Goal: Task Accomplishment & Management: Manage account settings

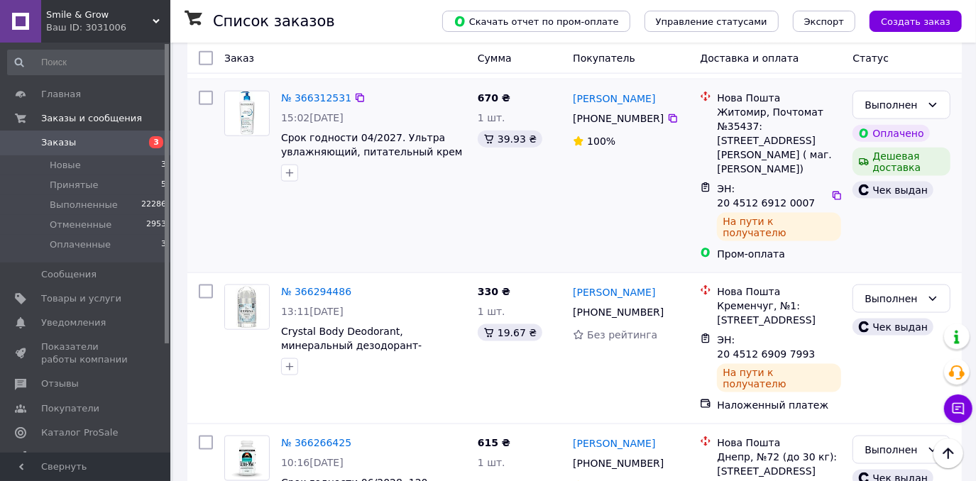
scroll to position [1162, 0]
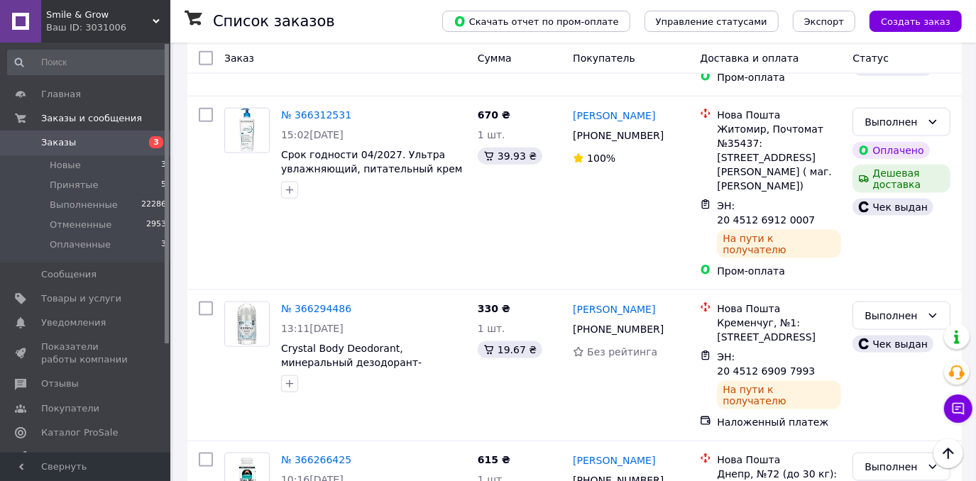
click at [74, 142] on span "Заказы" at bounding box center [86, 142] width 90 height 13
click at [106, 182] on li "Принятые 5" at bounding box center [87, 185] width 175 height 20
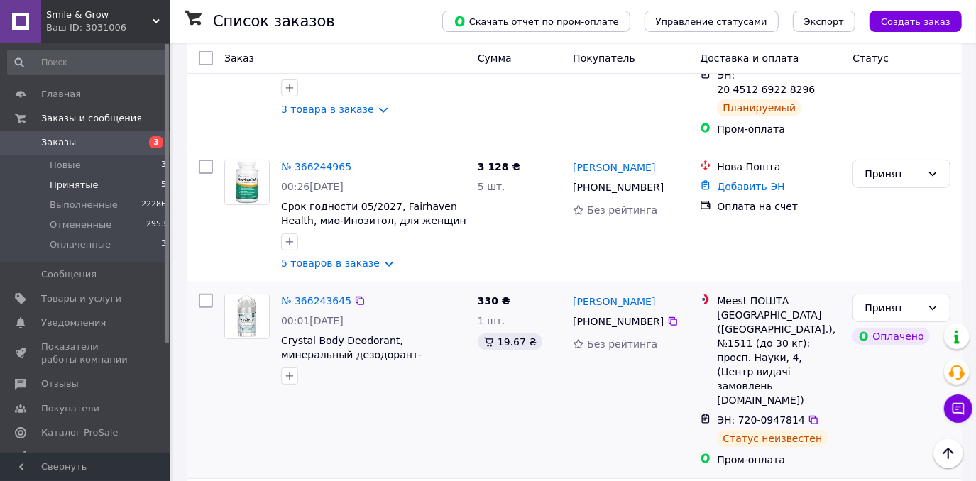
scroll to position [64, 0]
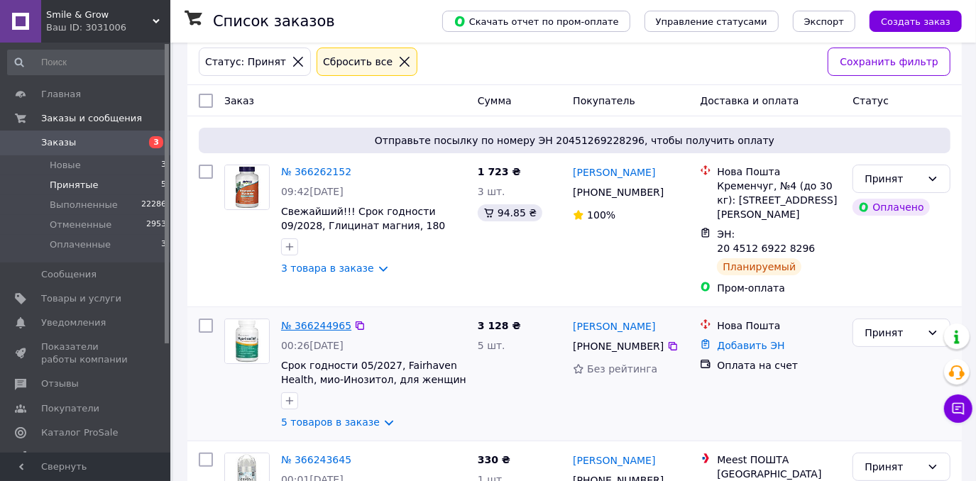
click at [322, 320] on link "№ 366244965" at bounding box center [316, 325] width 70 height 11
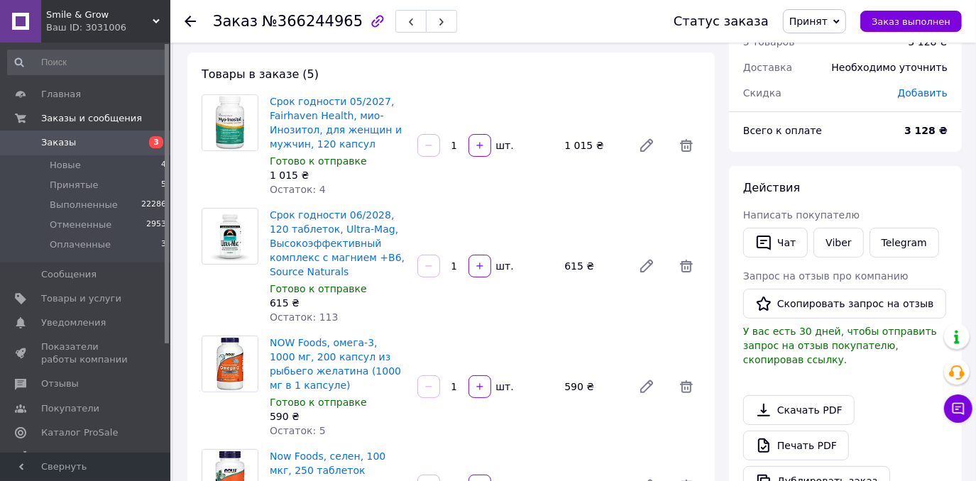
click at [918, 92] on span "Добавить" at bounding box center [923, 92] width 50 height 11
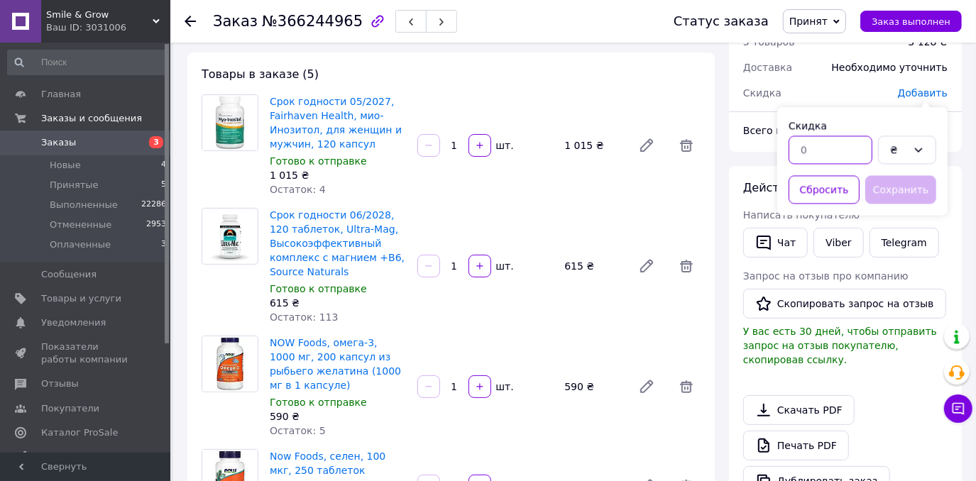
click at [843, 148] on input "text" at bounding box center [831, 150] width 84 height 28
type input "88"
click at [915, 194] on button "Сохранить" at bounding box center [901, 189] width 71 height 28
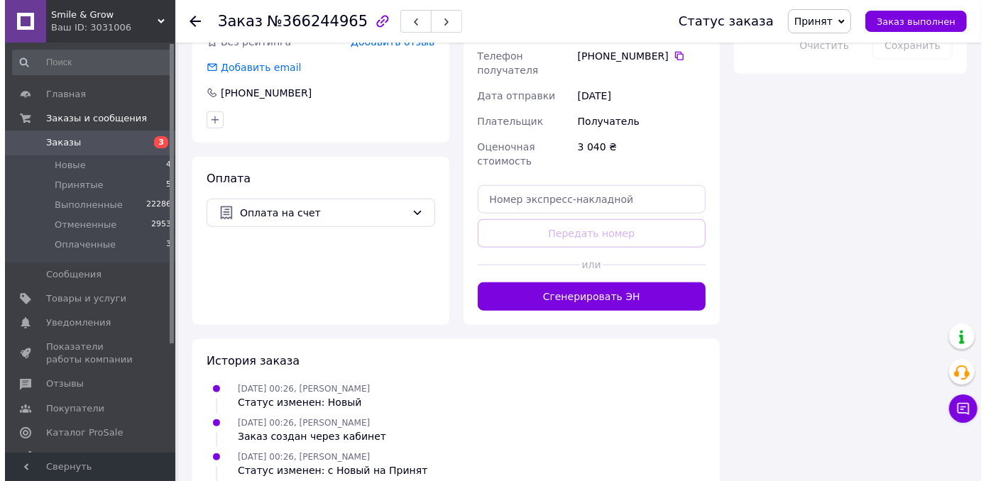
scroll to position [710, 0]
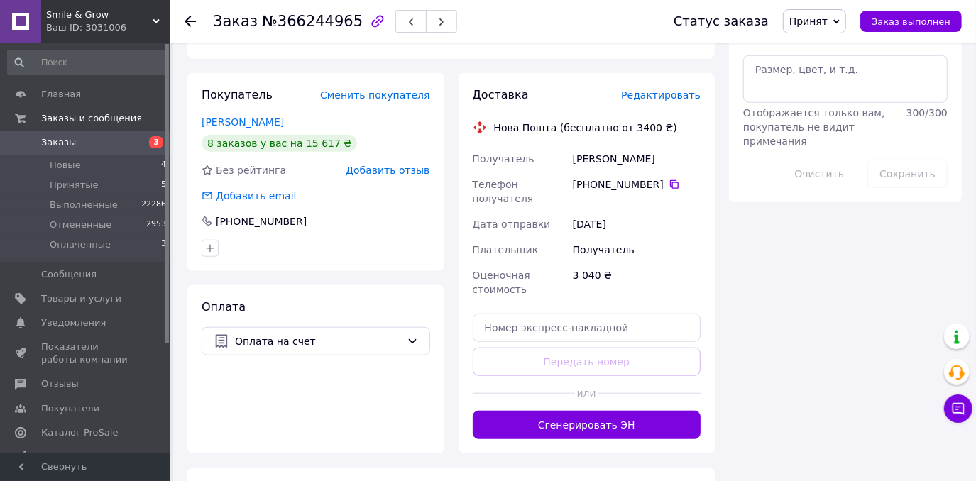
click at [660, 89] on span "Редактировать" at bounding box center [661, 94] width 80 height 11
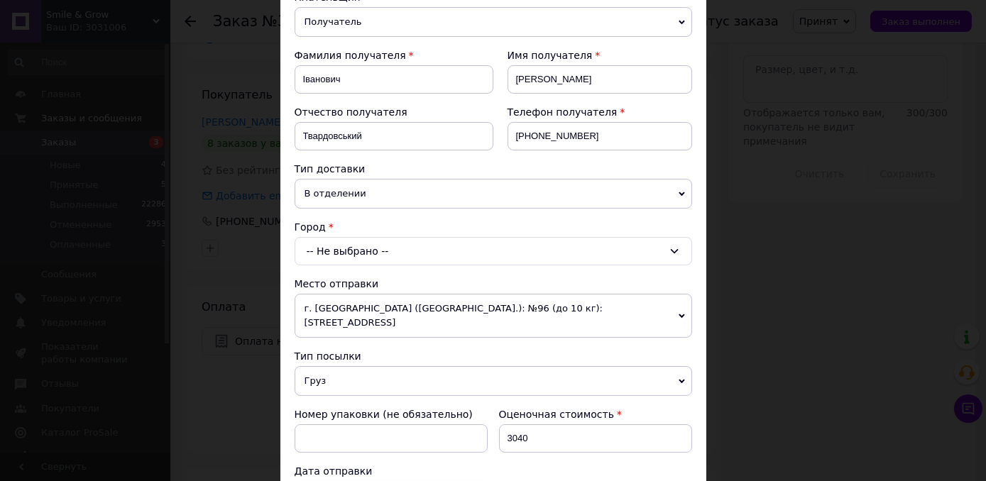
scroll to position [193, 0]
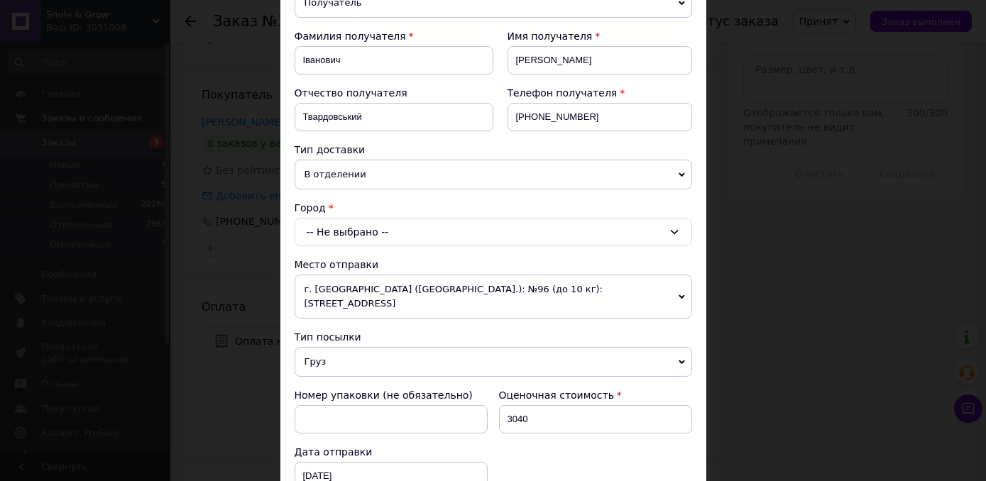
click at [394, 223] on div "-- Не выбрано --" at bounding box center [494, 232] width 398 height 28
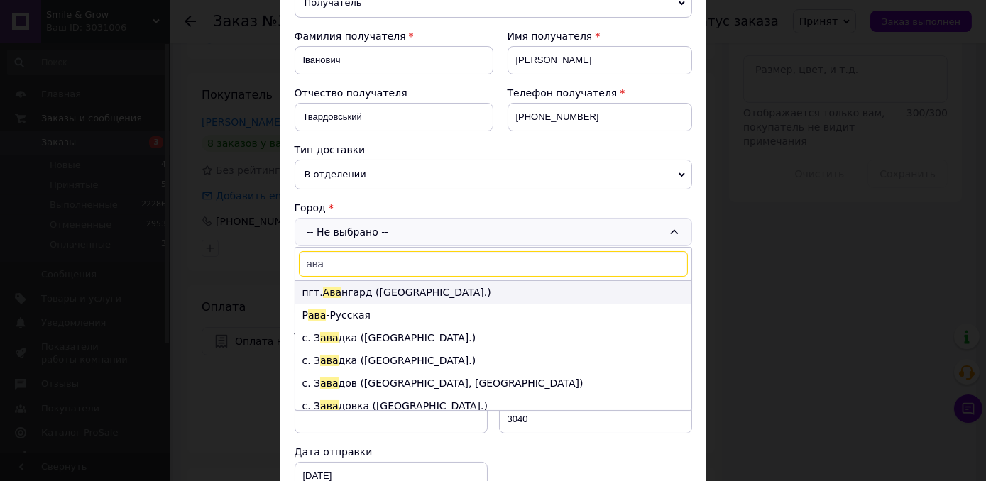
type input "ава"
click at [390, 285] on li "пгт. Ава нгард ([GEOGRAPHIC_DATA].)" at bounding box center [493, 292] width 396 height 23
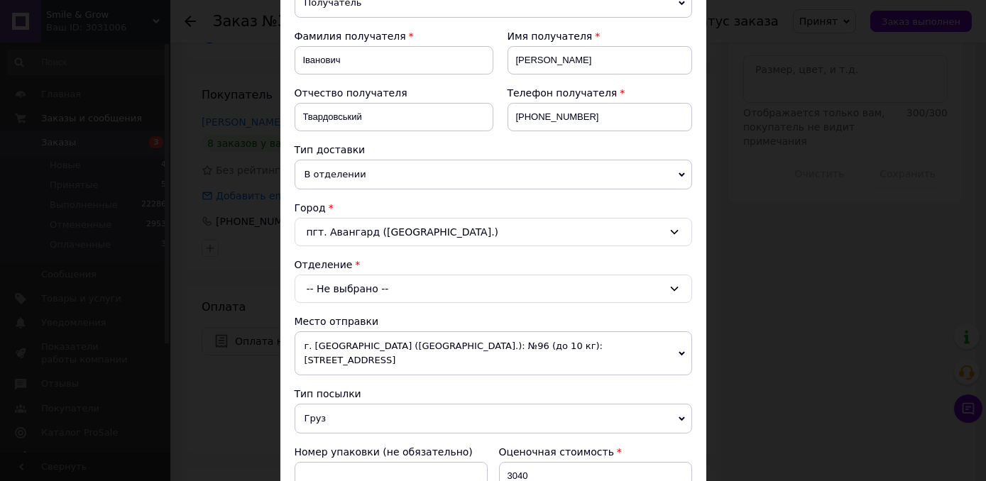
click at [392, 285] on div "-- Не выбрано --" at bounding box center [494, 289] width 398 height 28
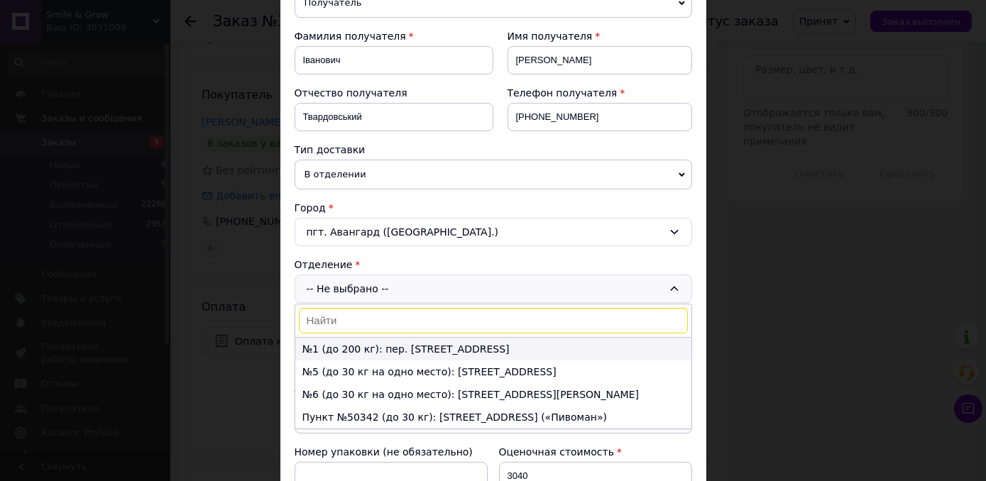
click at [401, 342] on li "№1 (до 200 кг): пер. [STREET_ADDRESS]" at bounding box center [493, 349] width 396 height 23
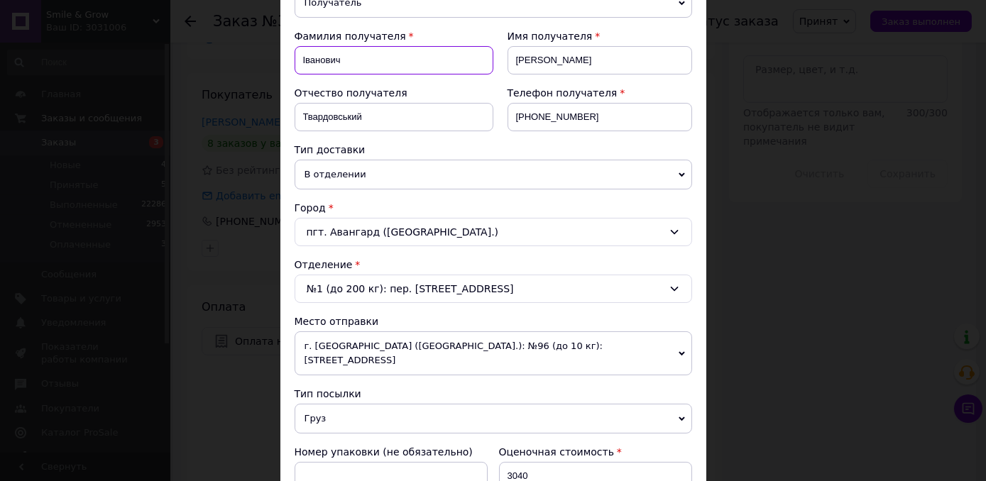
drag, startPoint x: 299, startPoint y: 56, endPoint x: 350, endPoint y: 60, distance: 51.3
click at [350, 60] on input "Іванович" at bounding box center [394, 60] width 199 height 28
click at [432, 115] on input "Твардовський" at bounding box center [394, 117] width 199 height 28
paste input "Іванович"
drag, startPoint x: 359, startPoint y: 114, endPoint x: 295, endPoint y: 120, distance: 64.2
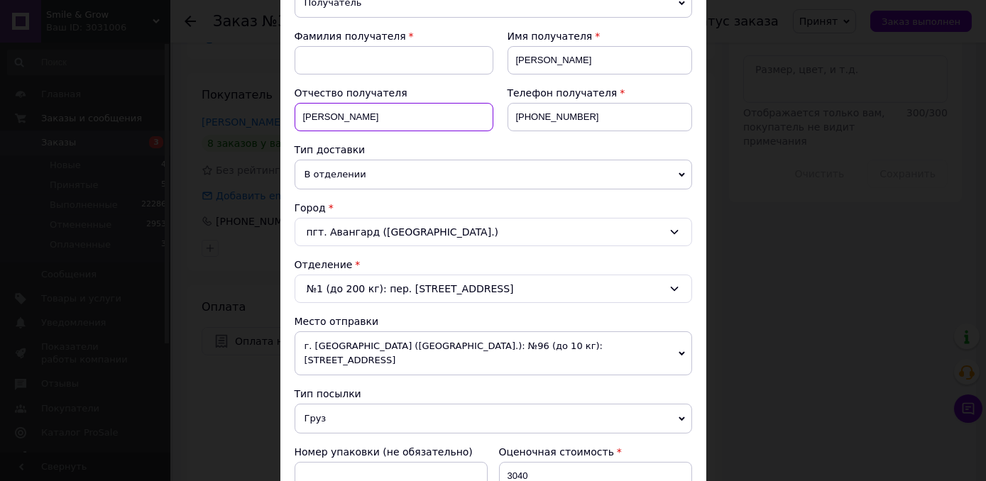
click at [295, 120] on input "[PERSON_NAME]" at bounding box center [394, 117] width 199 height 28
type input "Іванович"
click at [351, 61] on input at bounding box center [394, 60] width 199 height 28
paste input "Твардовський"
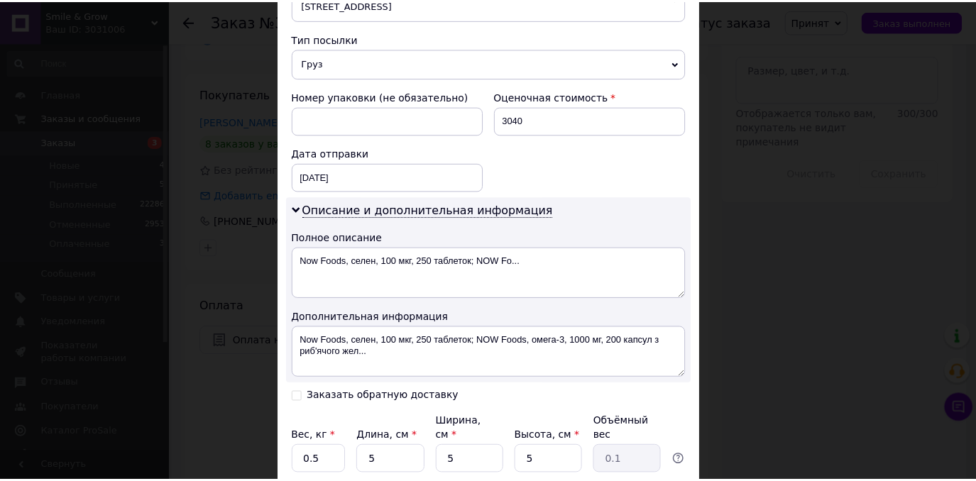
scroll to position [640, 0]
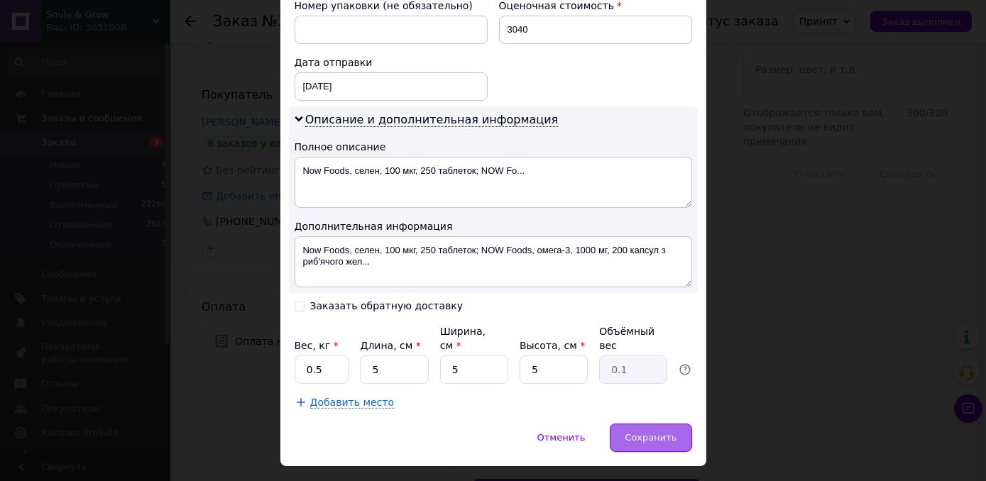
type input "Твардовський"
click at [659, 432] on span "Сохранить" at bounding box center [651, 437] width 52 height 11
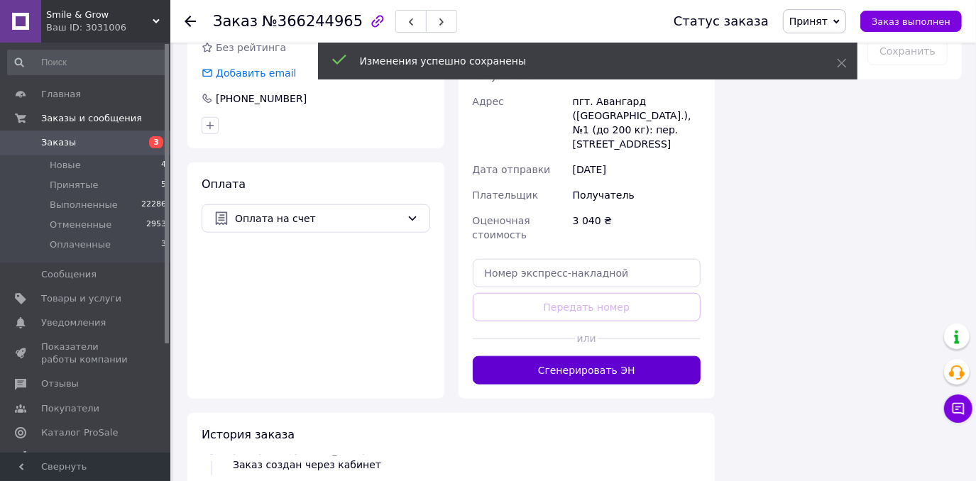
scroll to position [839, 0]
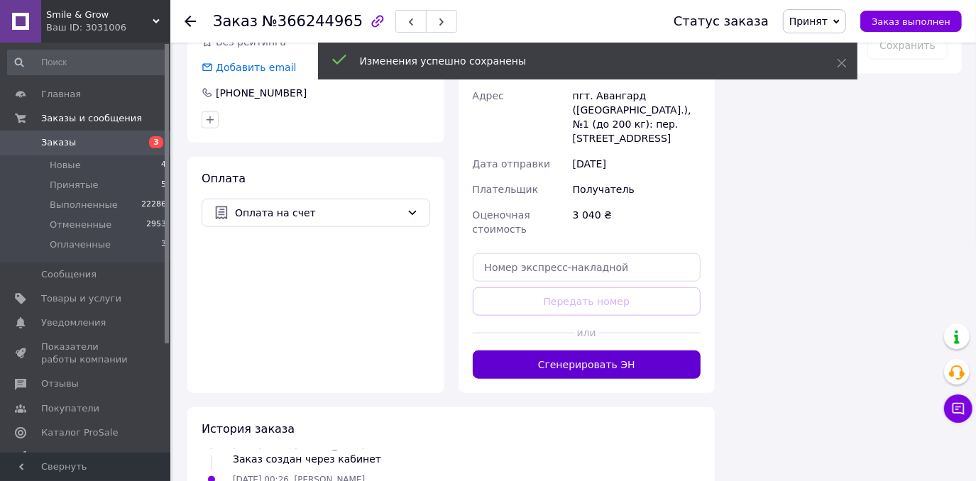
click at [603, 351] on button "Сгенерировать ЭН" at bounding box center [587, 365] width 229 height 28
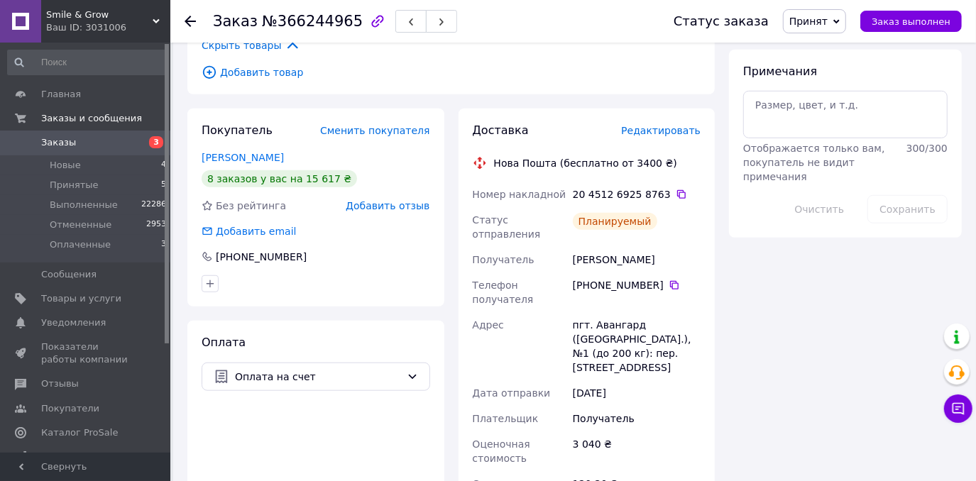
scroll to position [645, 0]
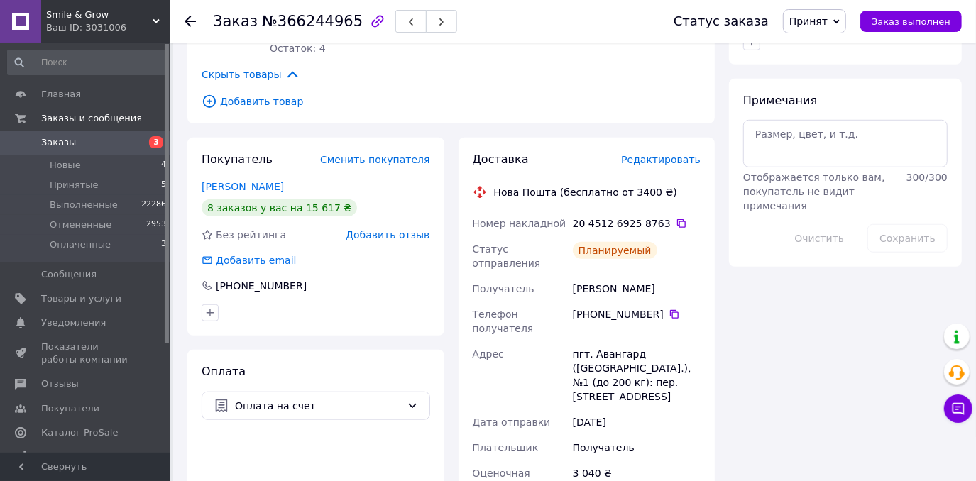
click at [102, 141] on span "Заказы" at bounding box center [86, 142] width 90 height 13
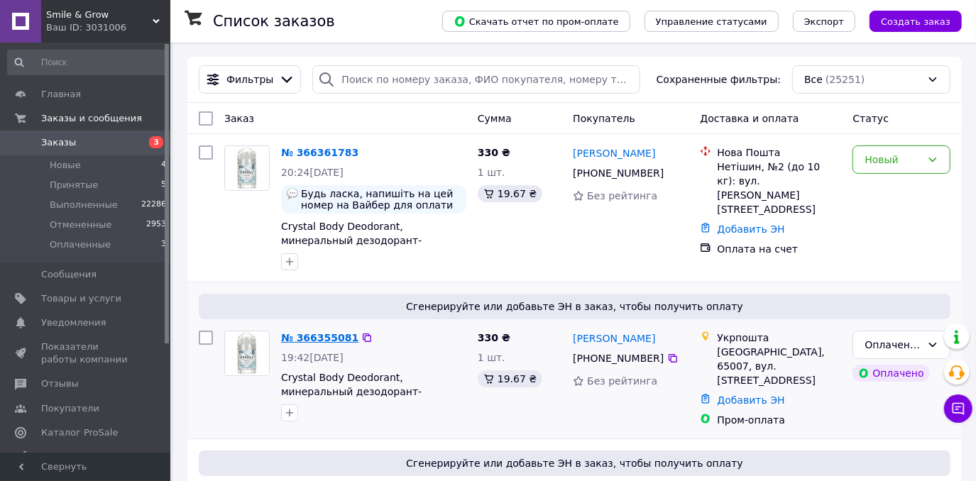
click at [320, 334] on link "№ 366355081" at bounding box center [319, 337] width 77 height 11
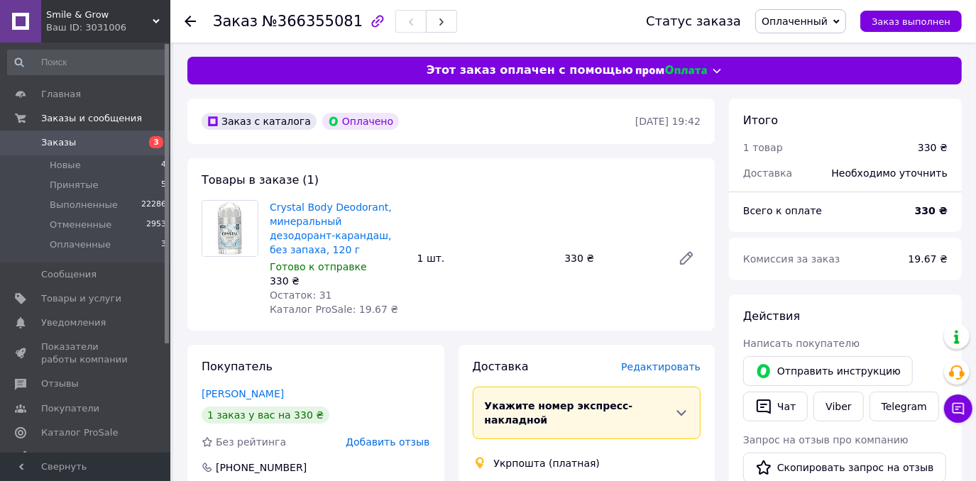
click at [96, 143] on span "Заказы" at bounding box center [86, 142] width 90 height 13
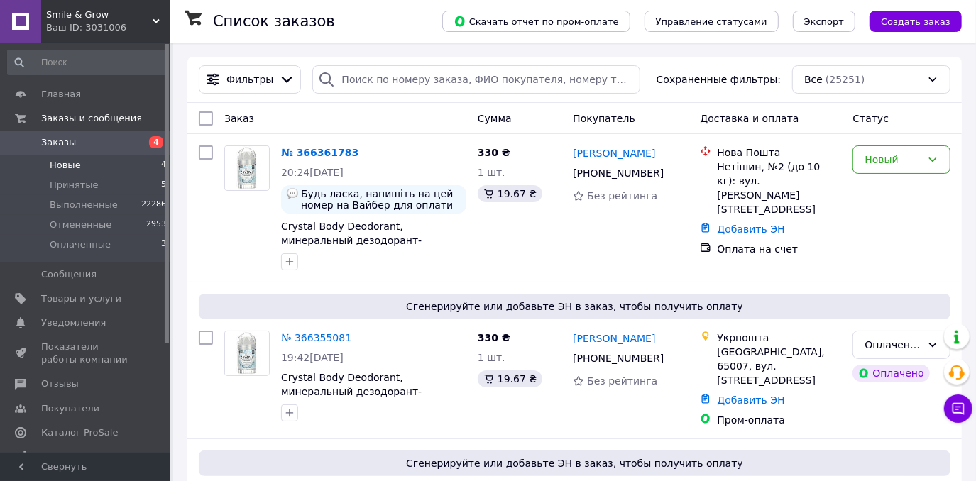
click at [115, 161] on li "Новые 4" at bounding box center [87, 166] width 175 height 20
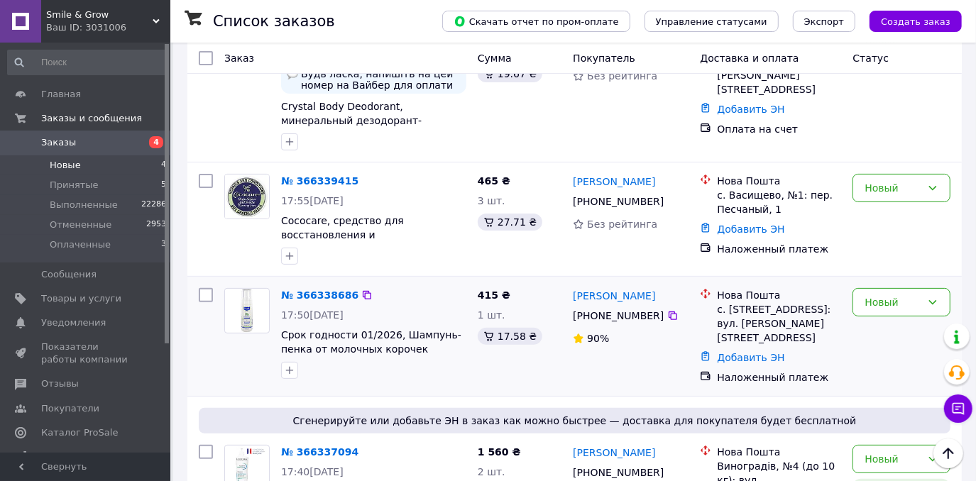
scroll to position [131, 0]
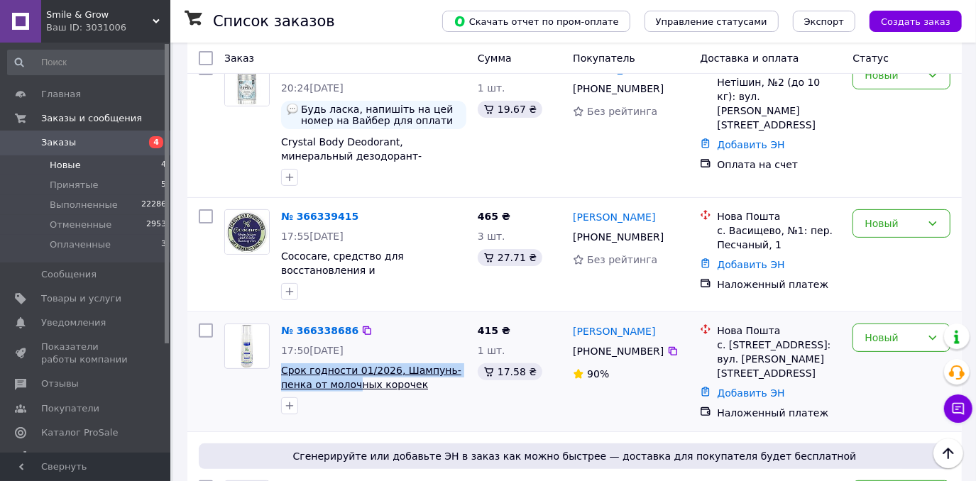
drag, startPoint x: 279, startPoint y: 371, endPoint x: 321, endPoint y: 385, distance: 44.2
click at [321, 385] on div "№ 366338686 17:50, 12.10.2025 Срок годности 01/2026, Шампунь-пенка от молочных …" at bounding box center [374, 369] width 197 height 102
copy span "Срок годности 01/2026, Шампунь-пенка от молоч"
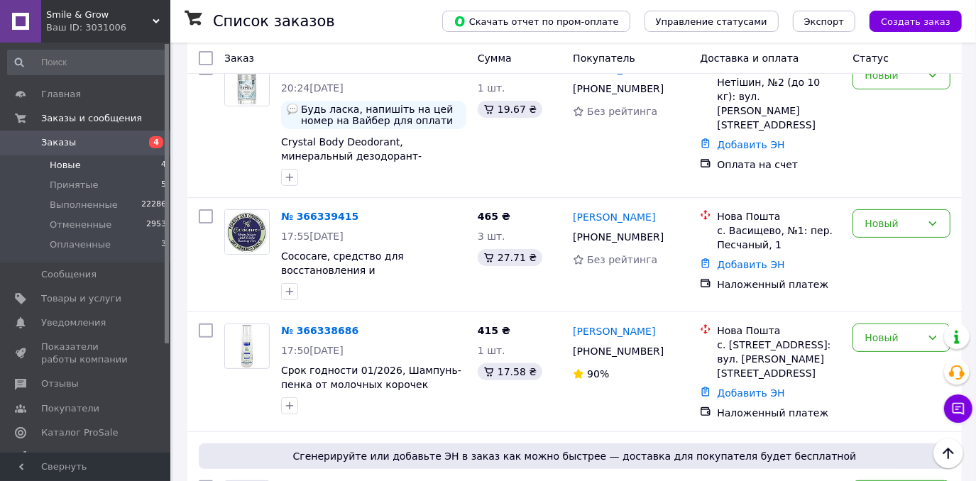
click at [87, 163] on li "Новые 4" at bounding box center [87, 166] width 175 height 20
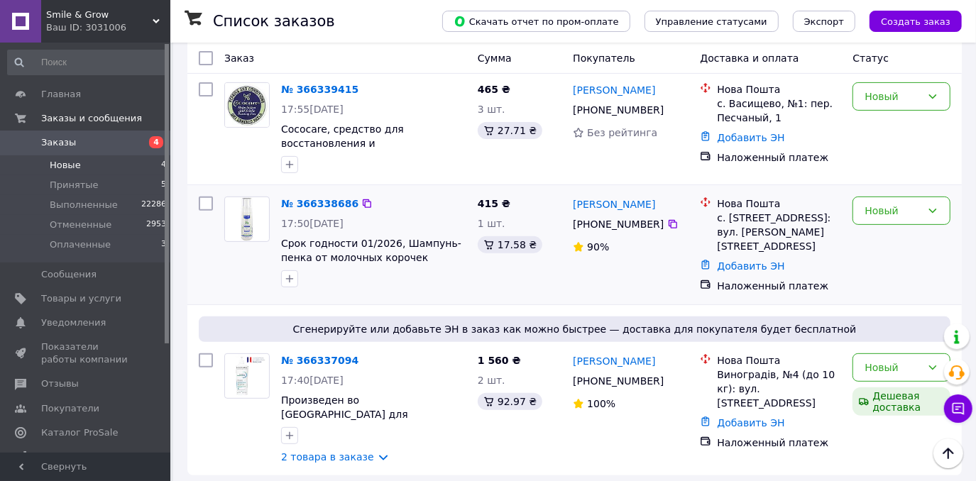
scroll to position [259, 0]
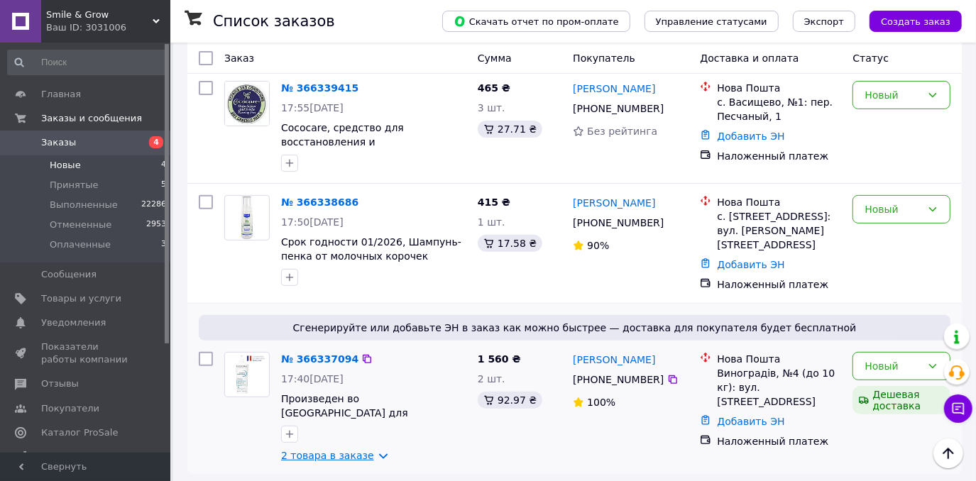
click at [299, 450] on link "2 товара в заказе" at bounding box center [327, 455] width 93 height 11
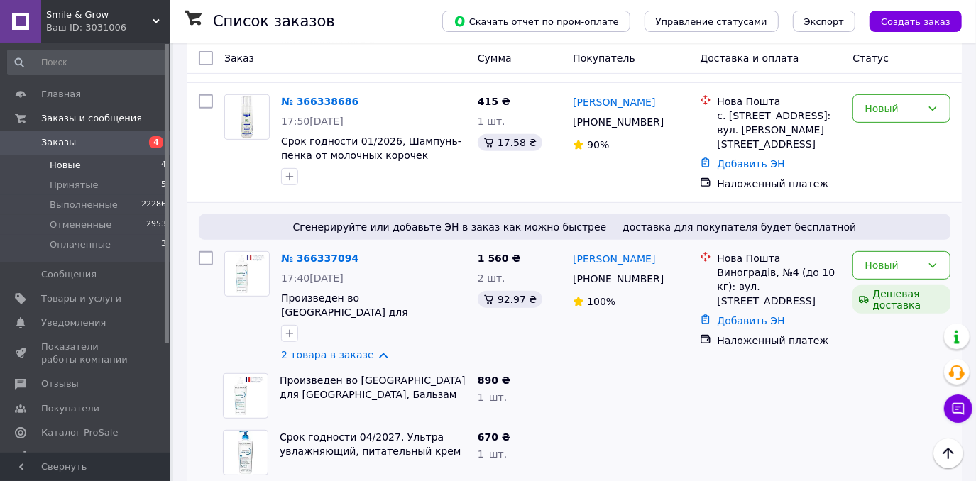
scroll to position [373, 0]
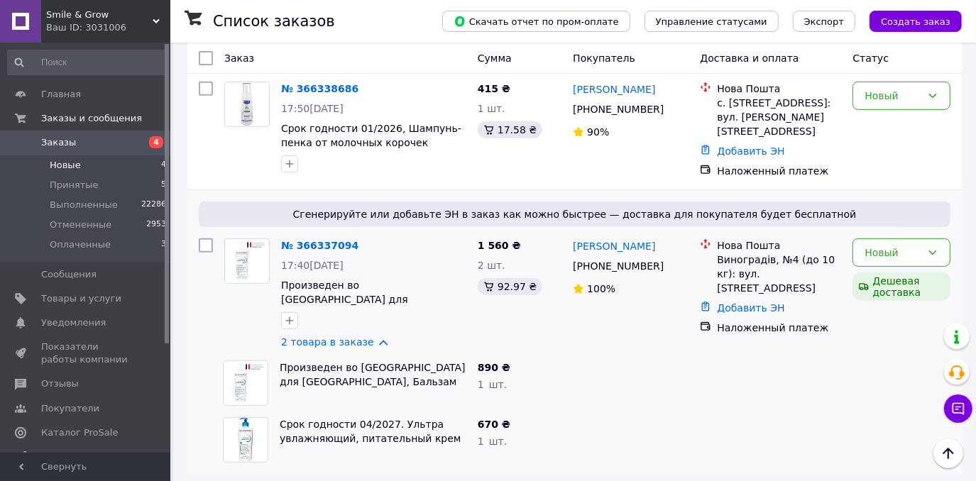
click at [534, 400] on div "890 ₴ 1   шт." at bounding box center [519, 383] width 95 height 57
click at [304, 86] on link "№ 366338686" at bounding box center [319, 88] width 77 height 11
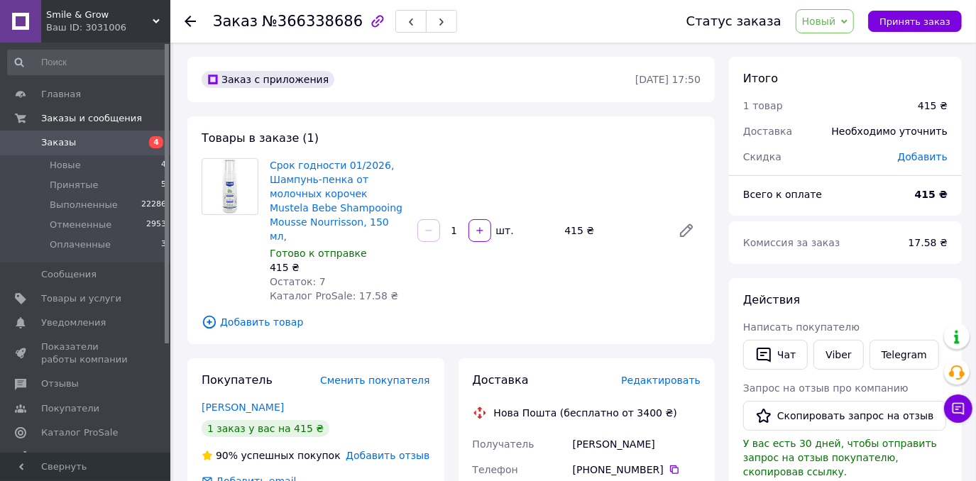
click at [70, 143] on span "Заказы" at bounding box center [58, 142] width 35 height 13
